Goal: Find specific page/section: Find specific page/section

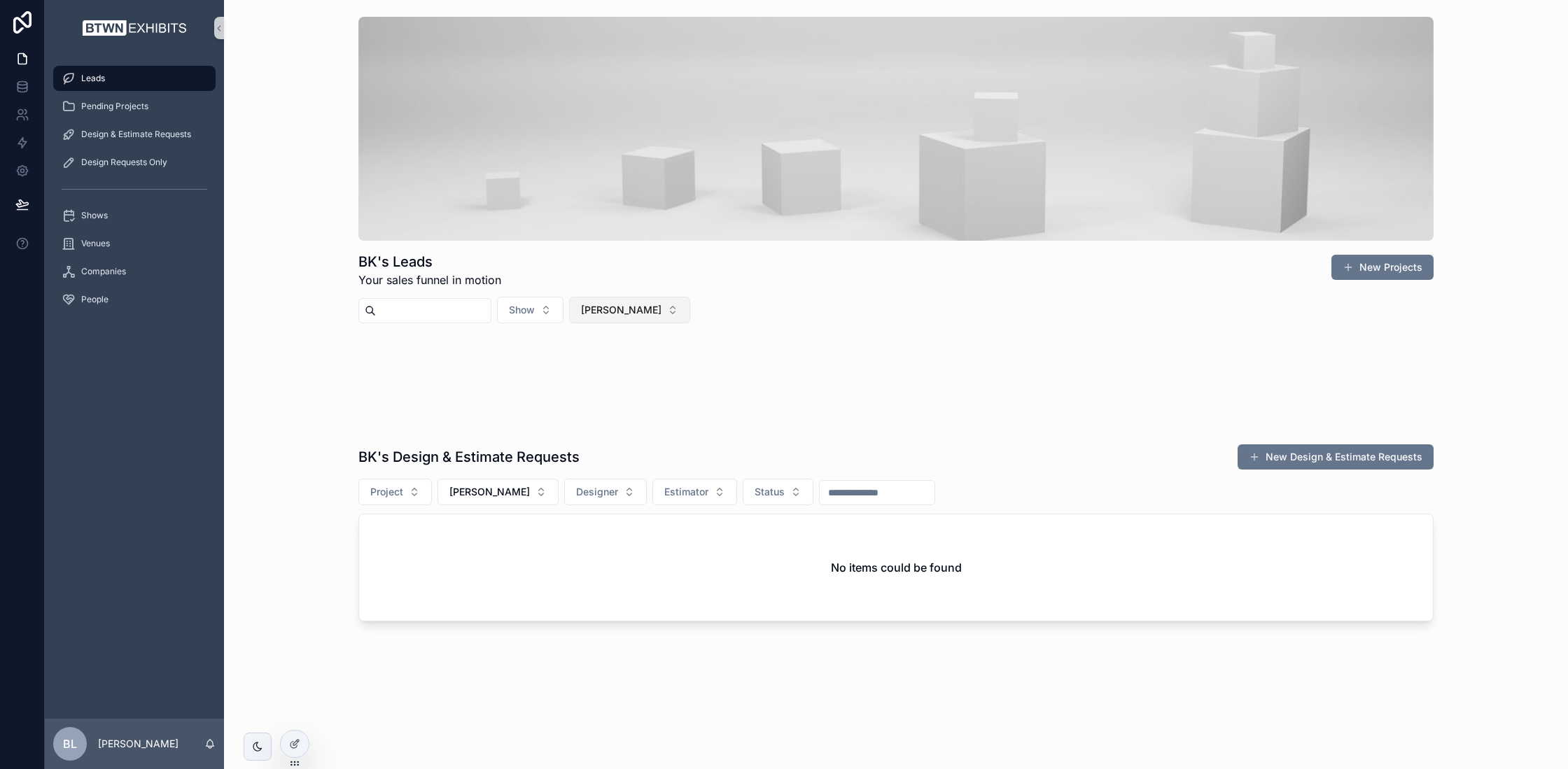
click at [648, 311] on button "[PERSON_NAME]" at bounding box center [629, 309] width 121 height 27
click at [633, 368] on div "None" at bounding box center [635, 366] width 168 height 22
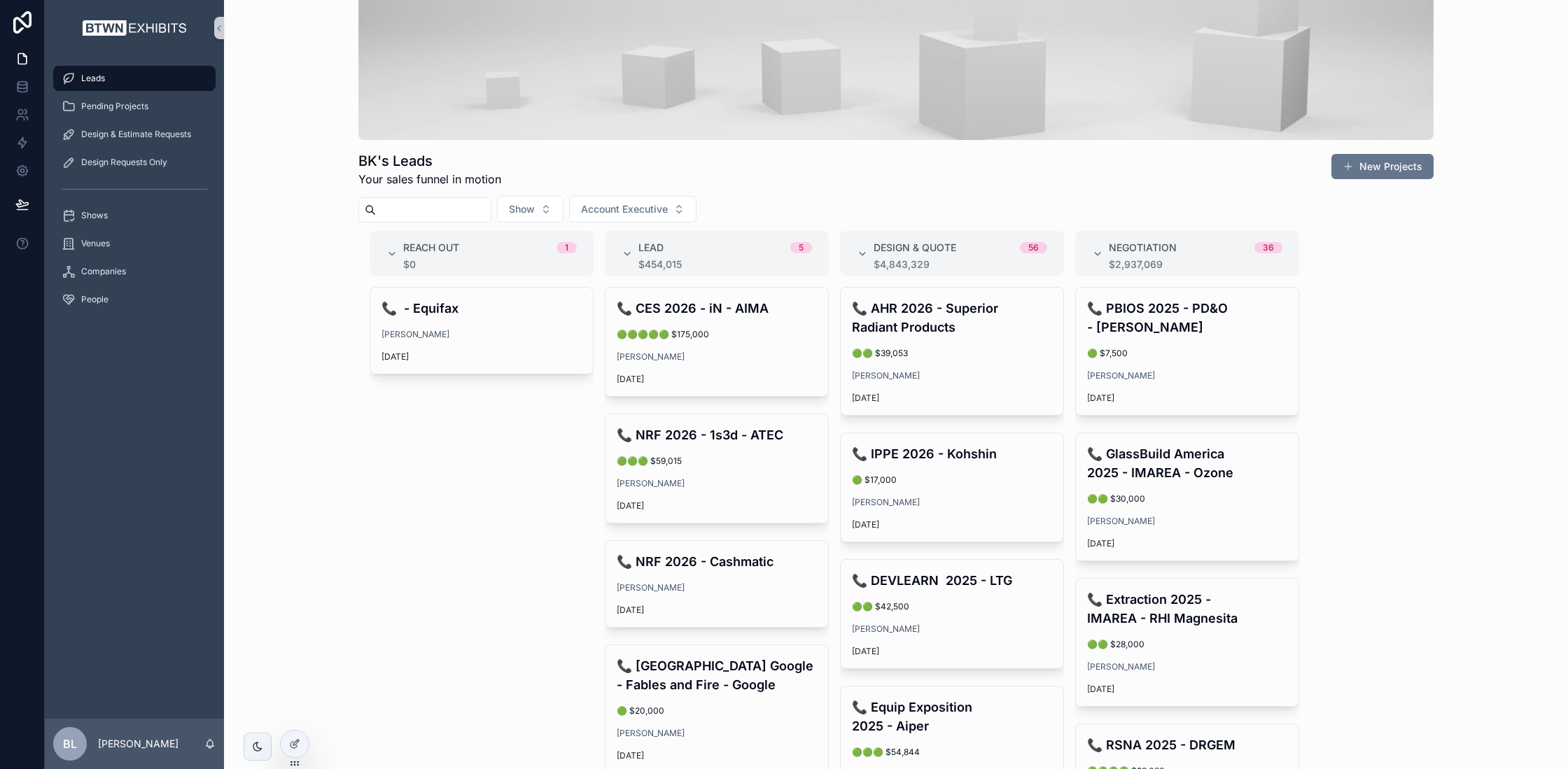
scroll to position [210, 0]
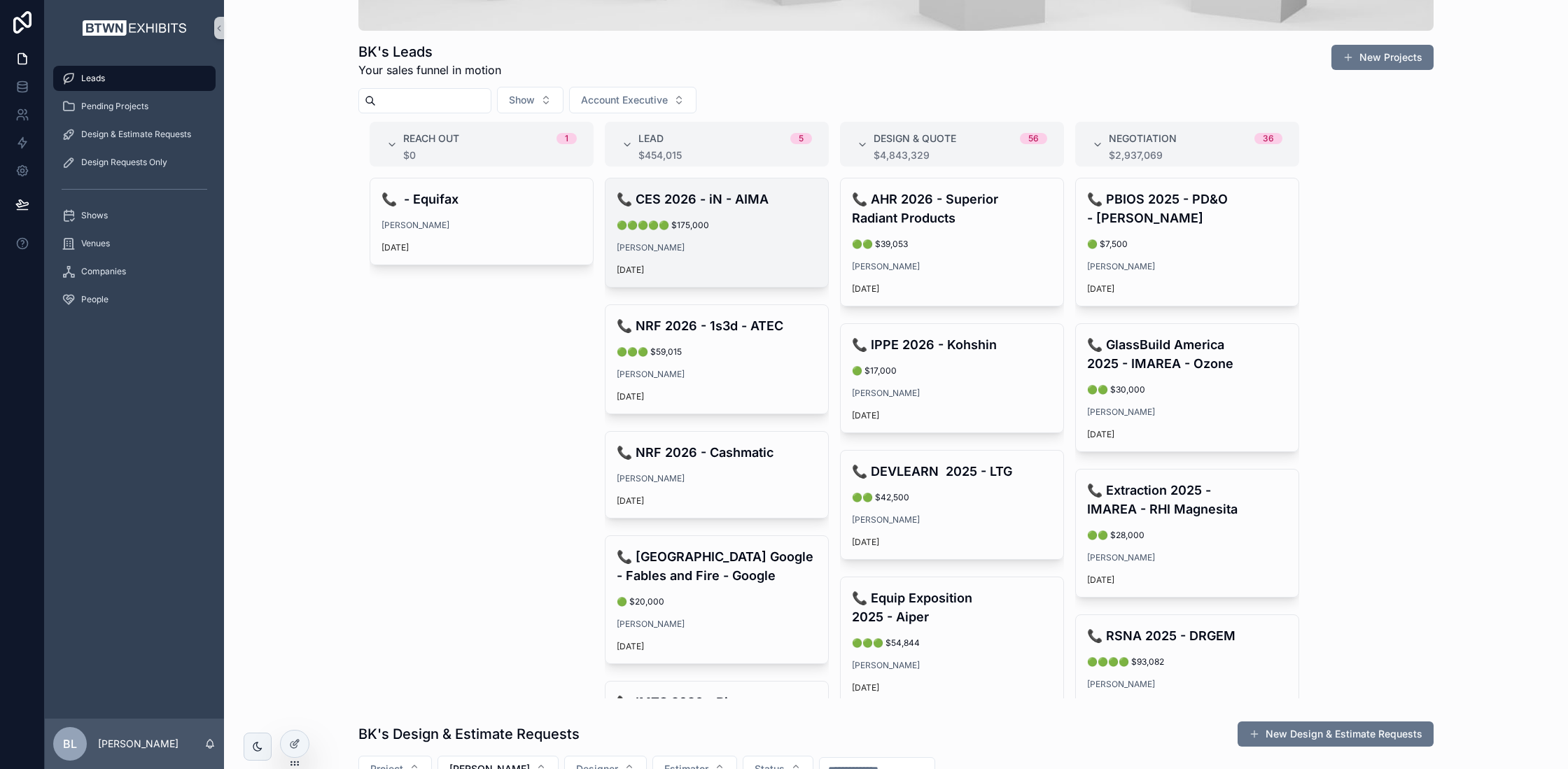
click at [767, 242] on div "[PERSON_NAME]" at bounding box center [717, 247] width 200 height 11
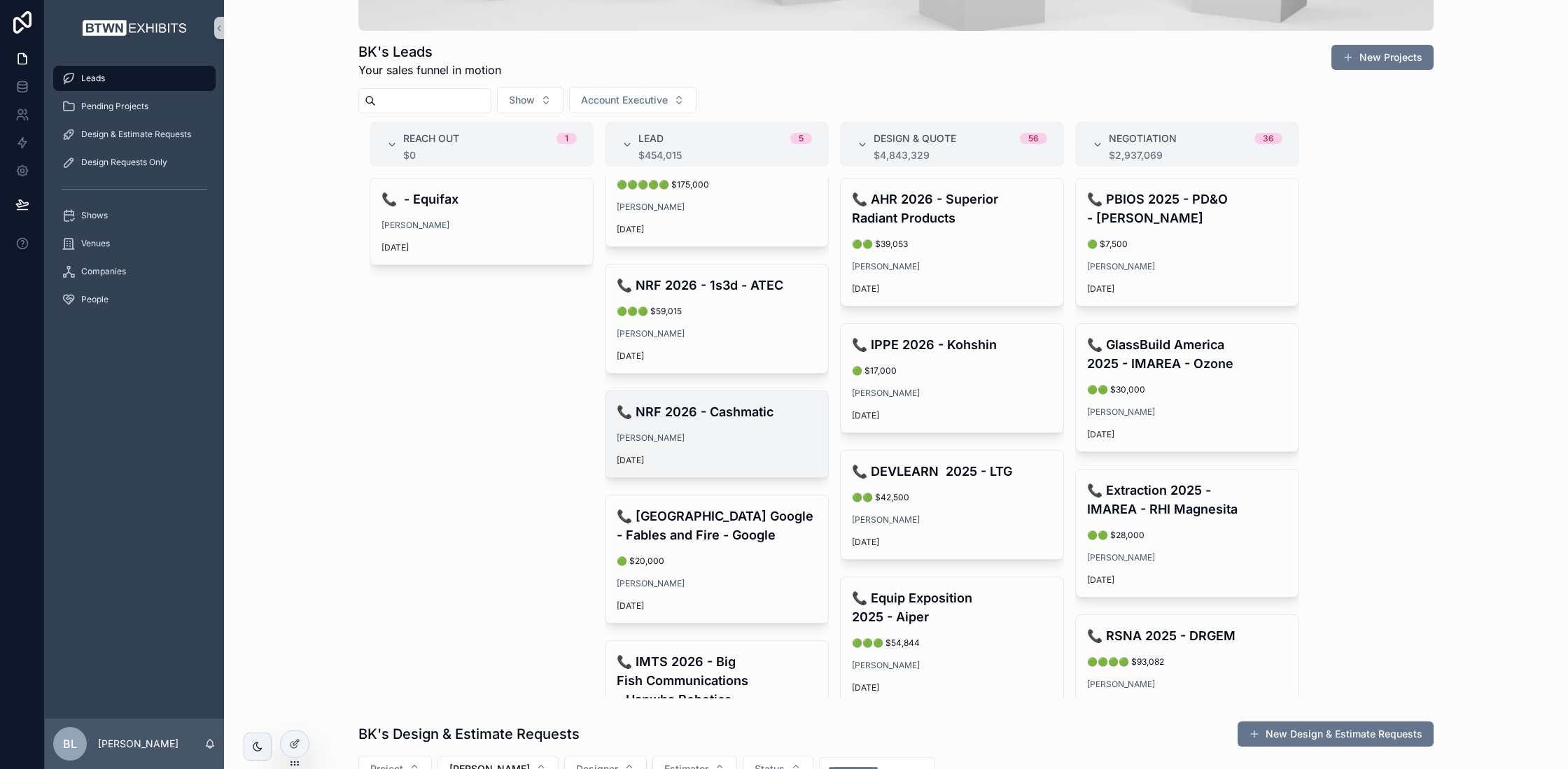
scroll to position [70, 0]
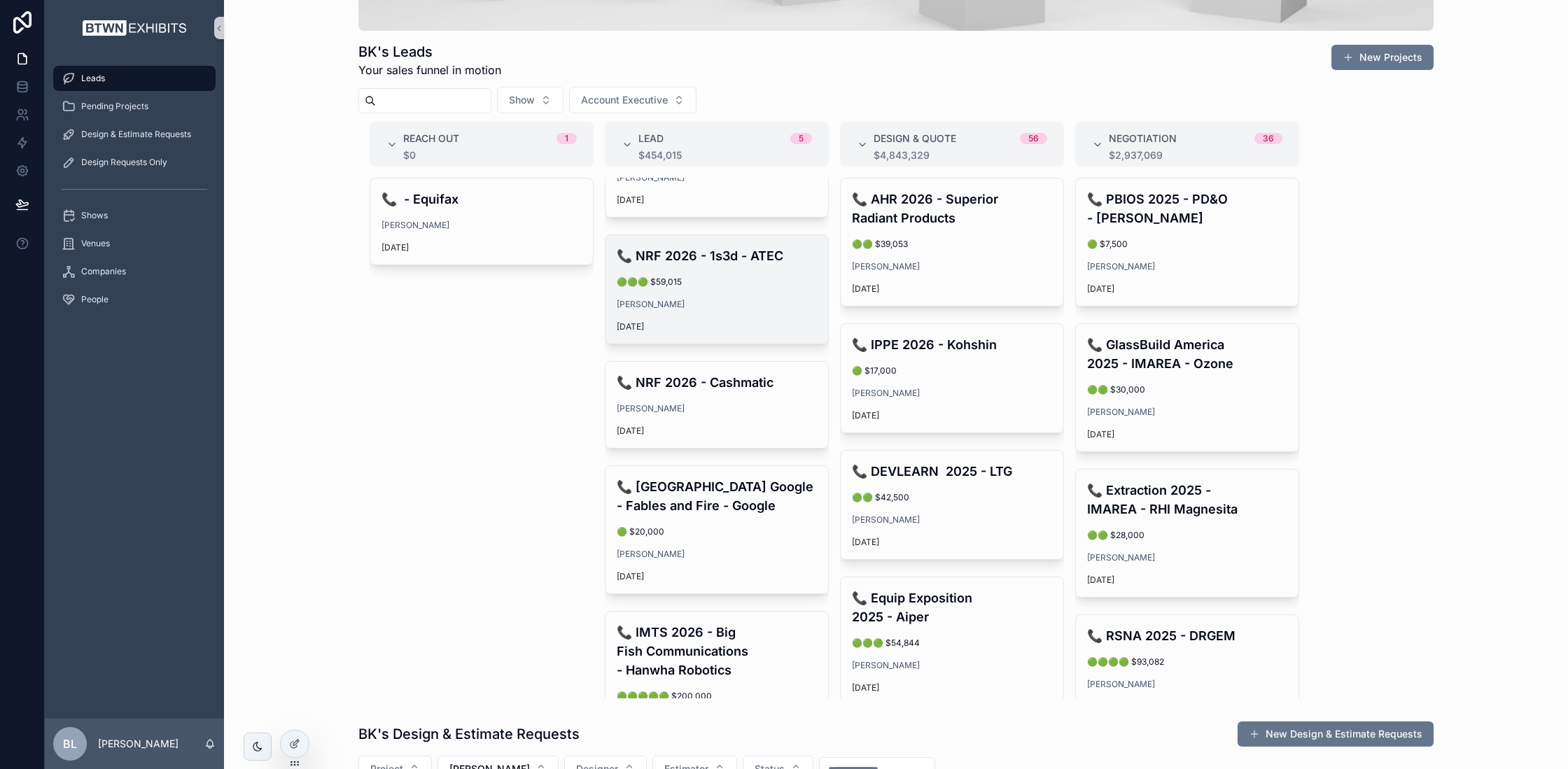
click at [730, 305] on div "[PERSON_NAME]" at bounding box center [717, 305] width 200 height 11
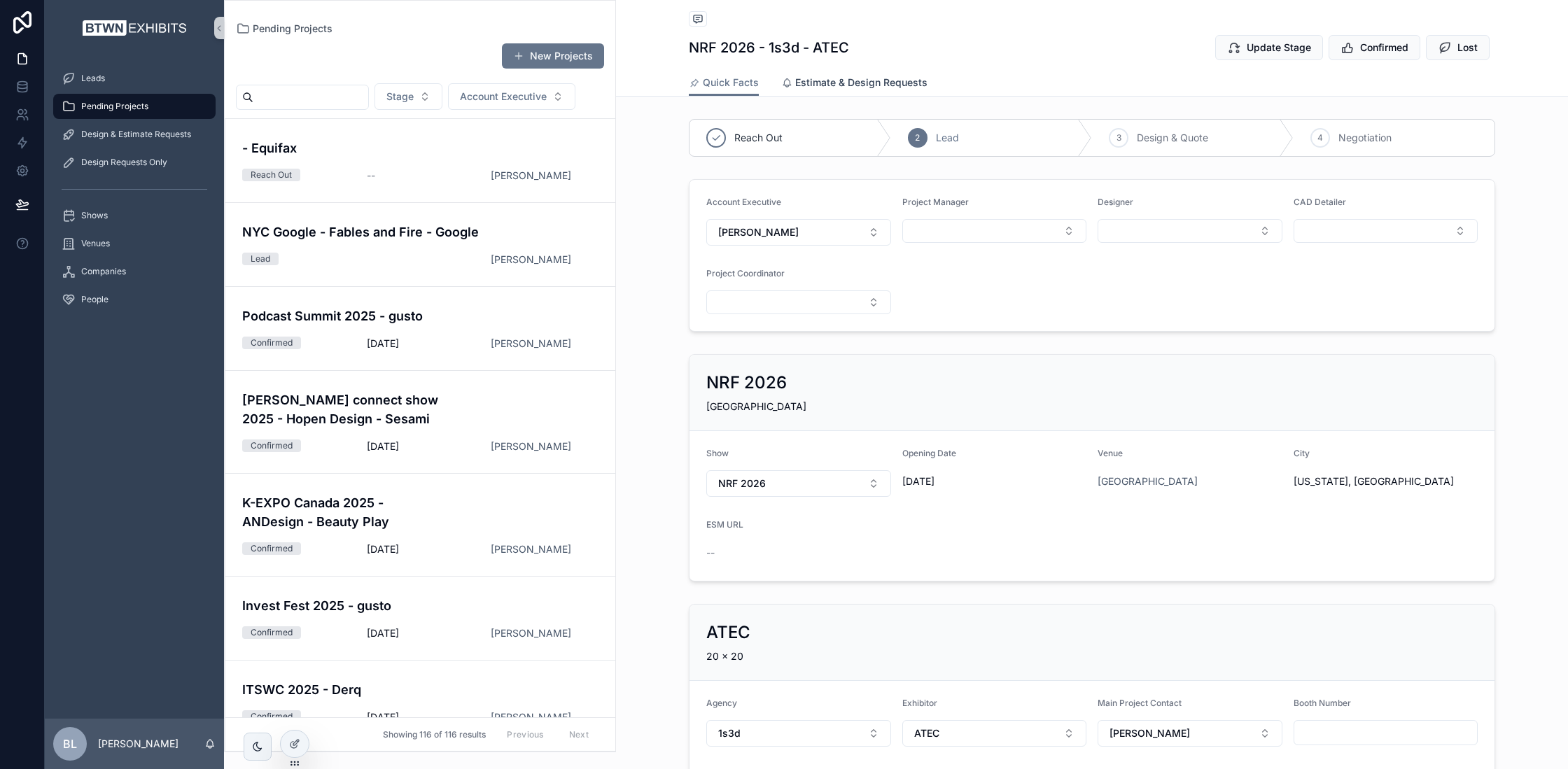
click at [828, 81] on span "Estimate & Design Requests" at bounding box center [861, 82] width 132 height 14
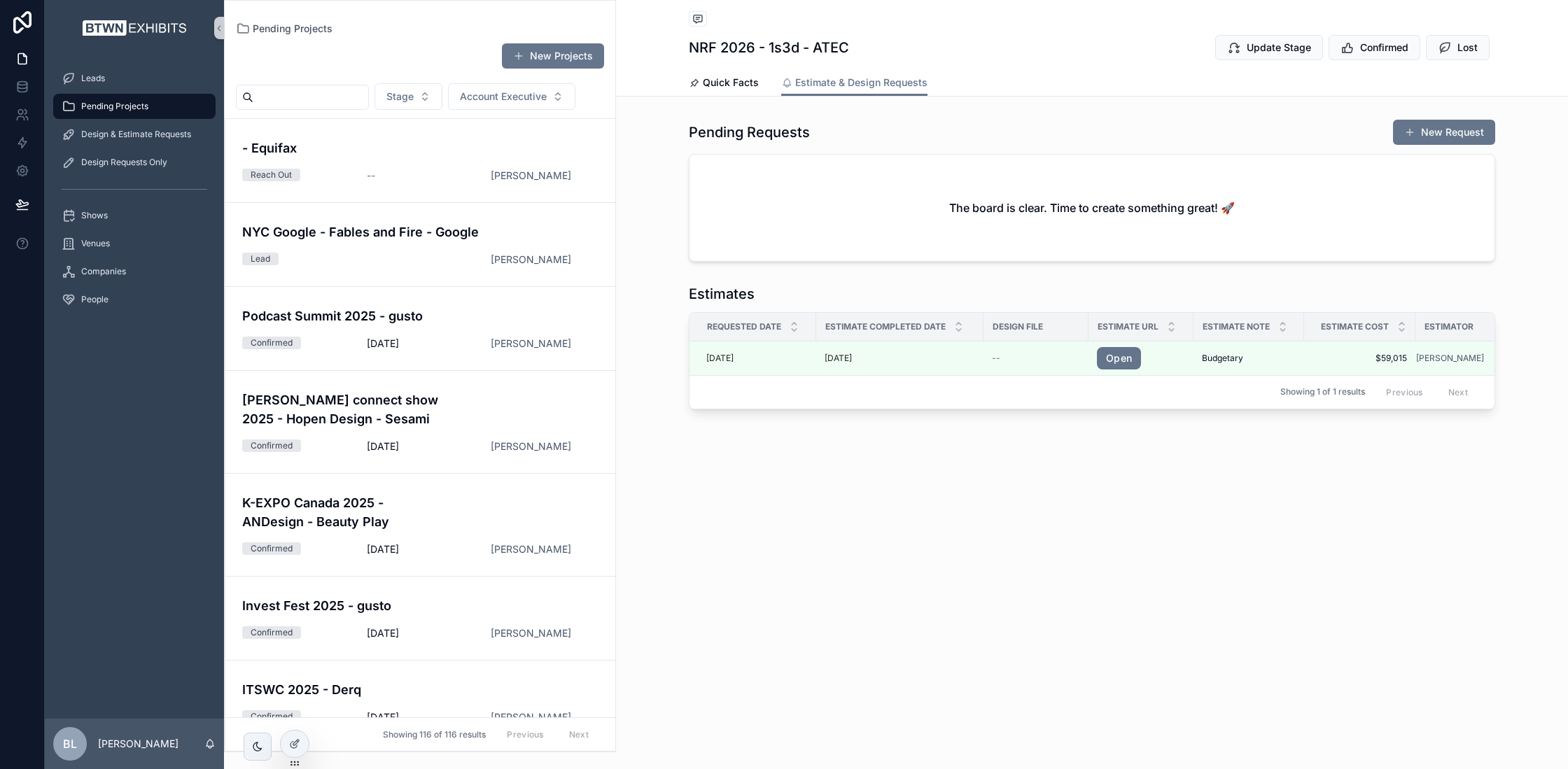
drag, startPoint x: 689, startPoint y: 311, endPoint x: 687, endPoint y: 319, distance: 8.2
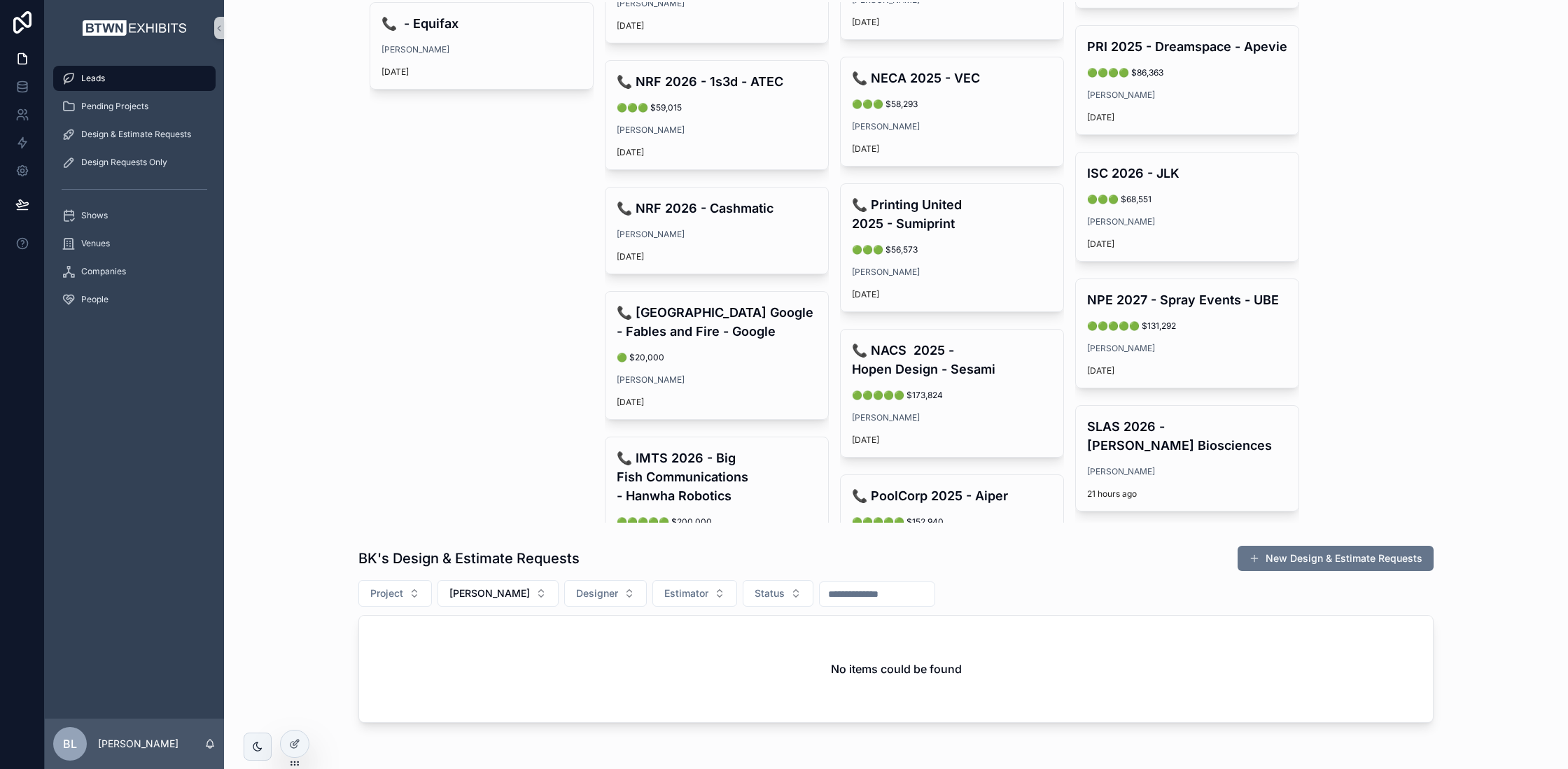
scroll to position [246, 0]
